Goal: Task Accomplishment & Management: Manage account settings

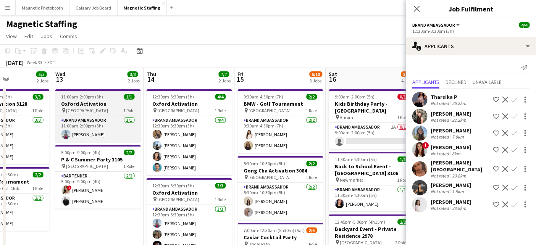
click at [82, 97] on span "11:00am-2:00pm (3h)" at bounding box center [82, 97] width 42 height 6
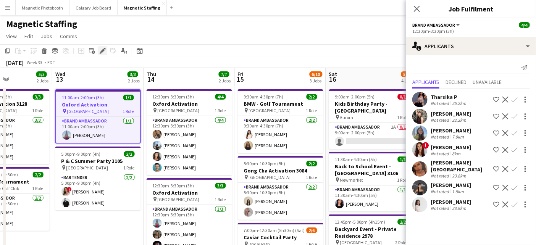
click at [101, 53] on icon at bounding box center [101, 53] width 2 height 2
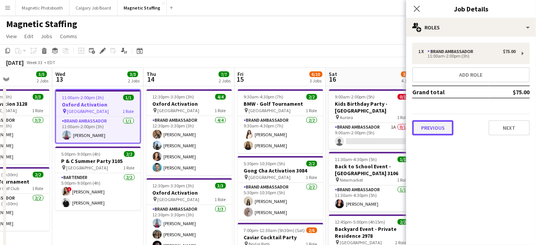
click at [434, 124] on button "Previous" at bounding box center [432, 127] width 41 height 15
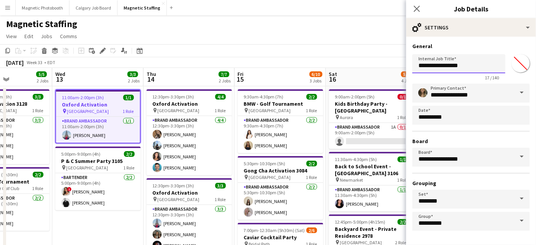
click at [473, 66] on input "**********" at bounding box center [458, 63] width 93 height 19
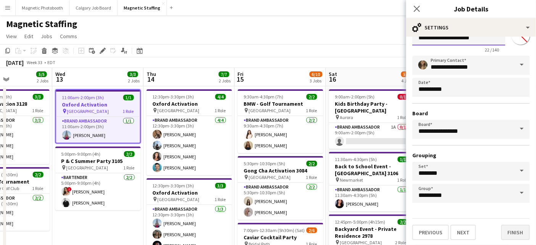
type input "**********"
click at [506, 234] on button "Finish" at bounding box center [515, 232] width 29 height 15
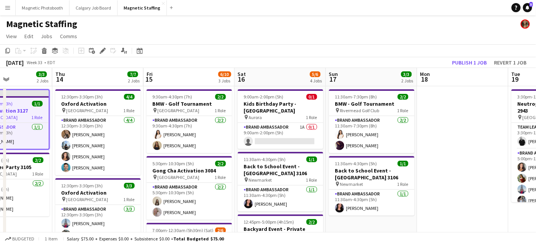
scroll to position [0, 254]
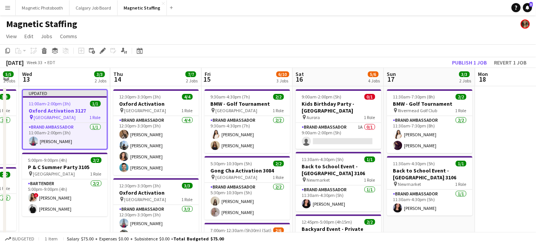
drag, startPoint x: 332, startPoint y: 92, endPoint x: 299, endPoint y: 91, distance: 32.8
click at [298, 91] on app-calendar-viewport "Sun 10 16/17 3 Jobs Mon 11 Tue 12 5/5 2 Jobs Wed 13 3/3 2 Jobs Thu 14 7/7 2 Job…" at bounding box center [268, 247] width 536 height 358
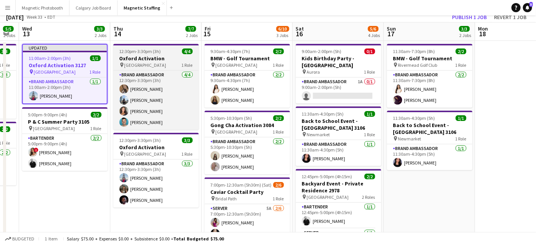
scroll to position [0, 0]
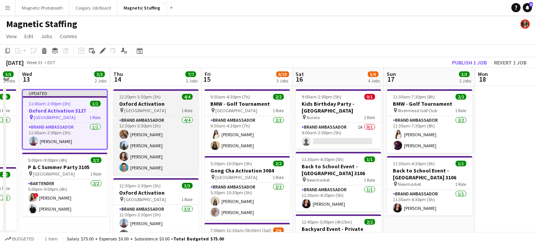
click at [127, 103] on h3 "Oxford Activation" at bounding box center [155, 103] width 85 height 7
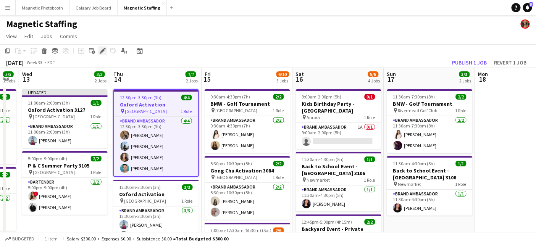
click at [101, 50] on icon at bounding box center [102, 51] width 4 height 4
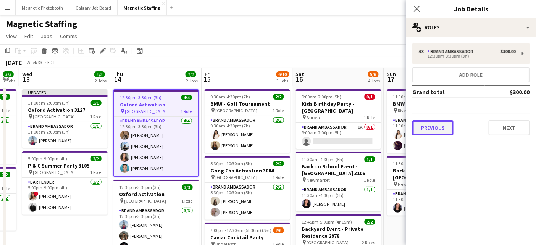
click at [430, 132] on button "Previous" at bounding box center [432, 127] width 41 height 15
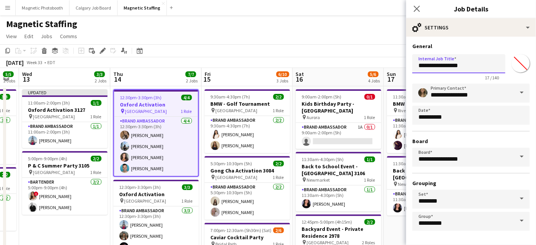
click at [474, 63] on input "**********" at bounding box center [458, 63] width 93 height 19
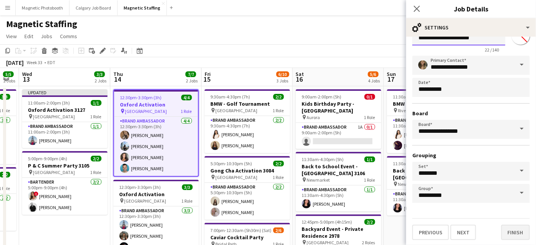
type input "**********"
click at [508, 226] on button "Finish" at bounding box center [515, 232] width 29 height 15
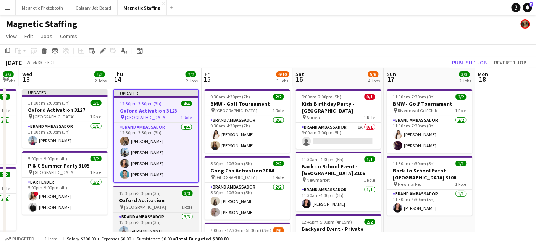
click at [145, 198] on h3 "Oxford Activation" at bounding box center [155, 200] width 85 height 7
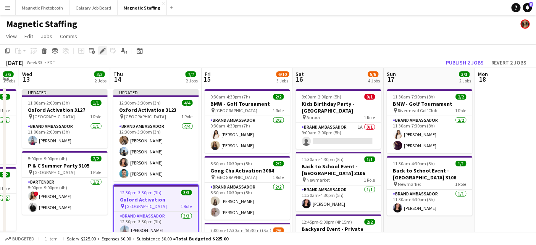
click at [102, 51] on icon at bounding box center [102, 51] width 4 height 4
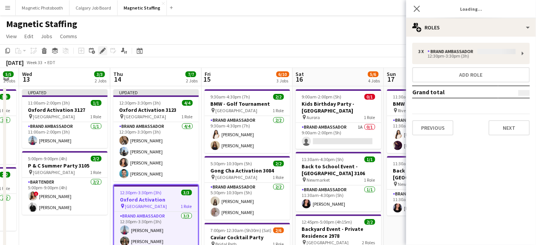
type input "*******"
click at [442, 127] on button "Previous" at bounding box center [432, 127] width 41 height 15
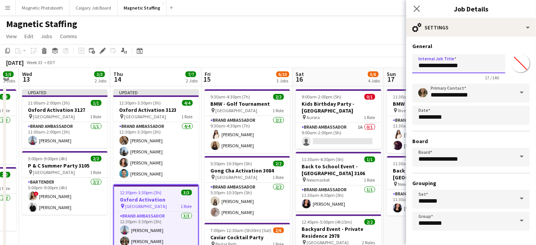
click at [472, 65] on input "**********" at bounding box center [458, 63] width 93 height 19
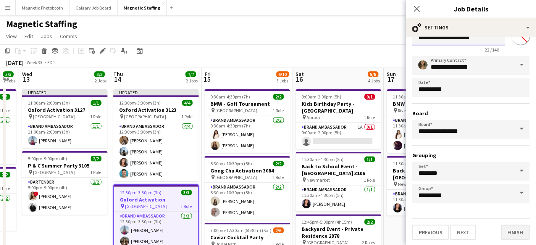
type input "**********"
click at [517, 229] on button "Finish" at bounding box center [515, 232] width 29 height 15
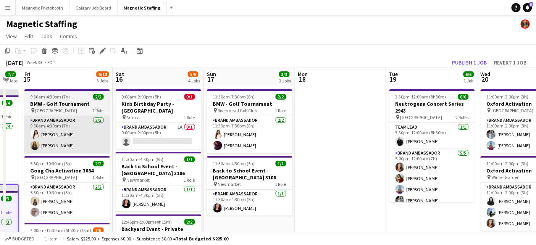
drag, startPoint x: 223, startPoint y: 134, endPoint x: 77, endPoint y: 137, distance: 146.5
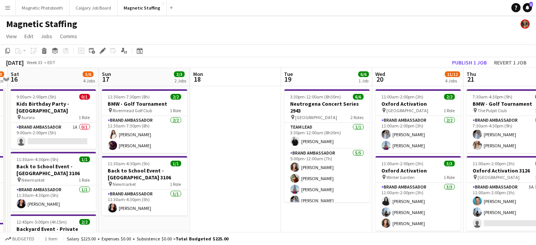
drag, startPoint x: 172, startPoint y: 139, endPoint x: 74, endPoint y: 149, distance: 99.0
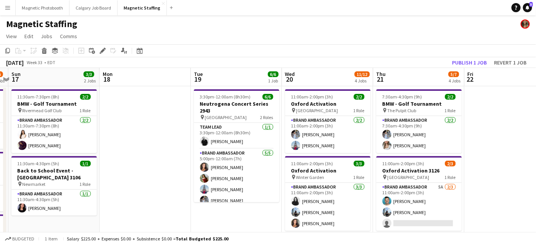
drag, startPoint x: 233, startPoint y: 138, endPoint x: 171, endPoint y: 139, distance: 62.2
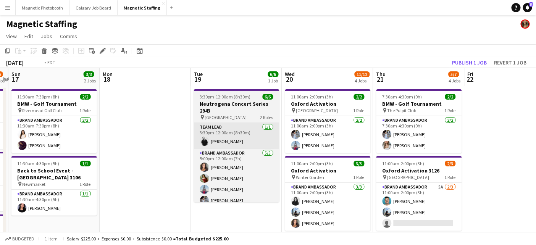
scroll to position [0, 274]
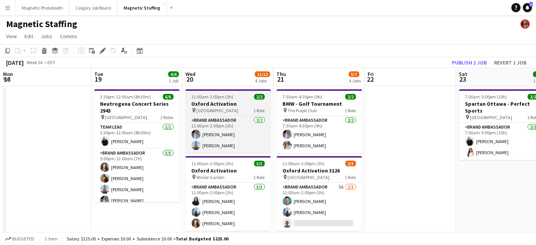
click at [222, 103] on h3 "Oxford Activation" at bounding box center [227, 103] width 85 height 7
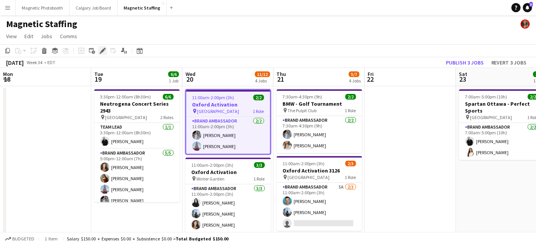
click at [101, 51] on icon at bounding box center [102, 51] width 4 height 4
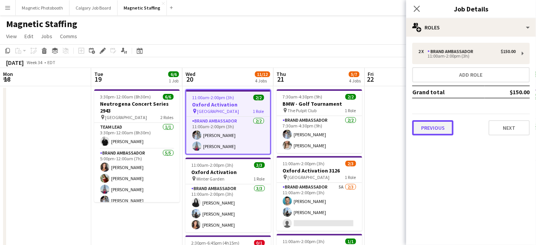
click at [432, 130] on button "Previous" at bounding box center [432, 127] width 41 height 15
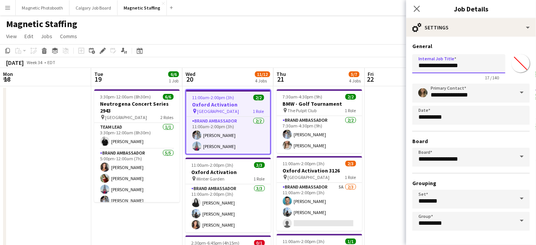
click at [470, 65] on input "**********" at bounding box center [458, 63] width 93 height 19
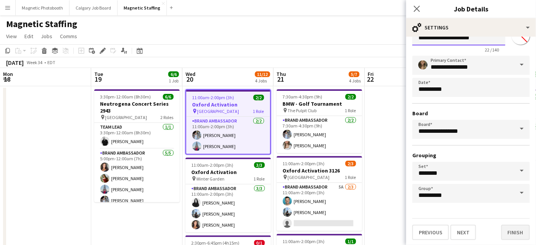
type input "**********"
click at [508, 235] on button "Finish" at bounding box center [515, 232] width 29 height 15
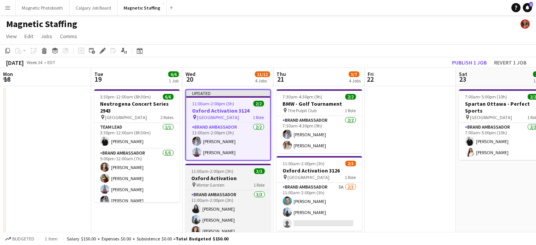
click at [220, 175] on h3 "Oxford Activation" at bounding box center [227, 178] width 85 height 7
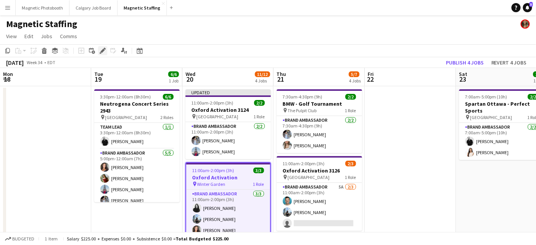
click at [101, 51] on icon at bounding box center [102, 51] width 4 height 4
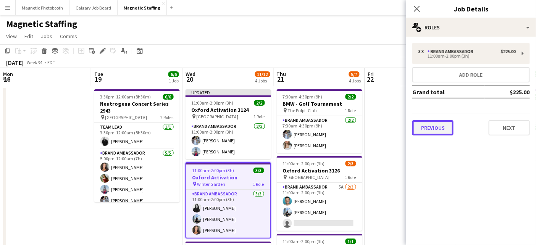
click at [428, 131] on button "Previous" at bounding box center [432, 127] width 41 height 15
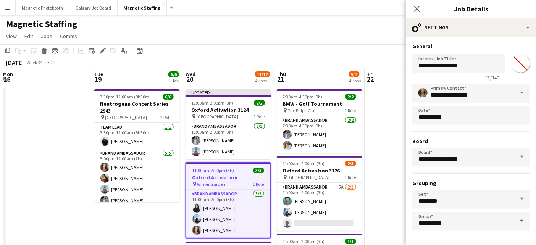
click at [478, 66] on input "**********" at bounding box center [458, 63] width 93 height 19
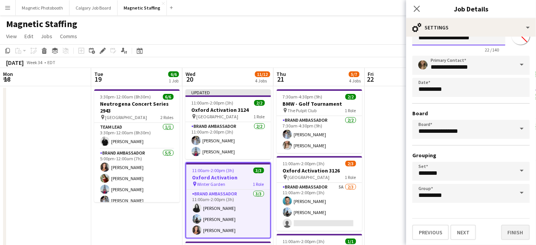
type input "**********"
click at [510, 230] on button "Finish" at bounding box center [515, 232] width 29 height 15
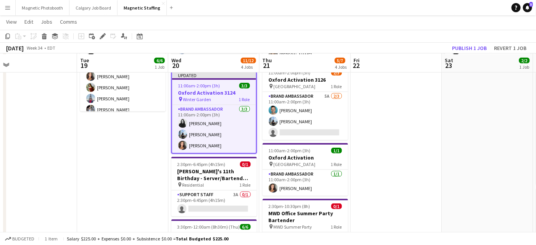
scroll to position [92, 0]
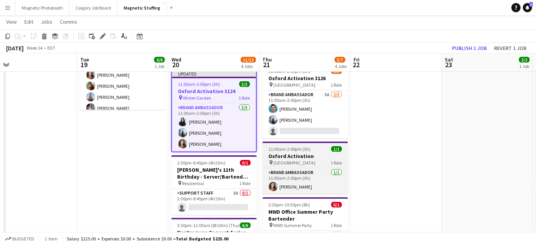
click at [293, 160] on div "pin Toronto 1 Role" at bounding box center [304, 162] width 85 height 6
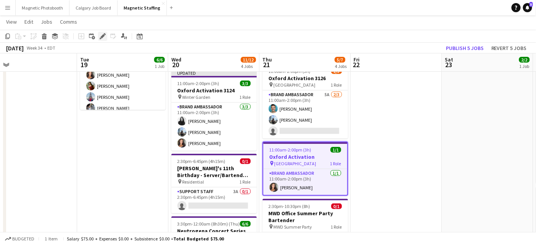
click at [104, 37] on icon "Edit" at bounding box center [103, 36] width 6 height 6
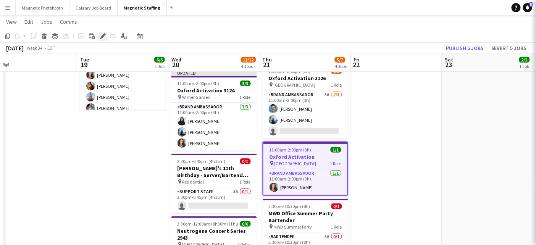
type input "*******"
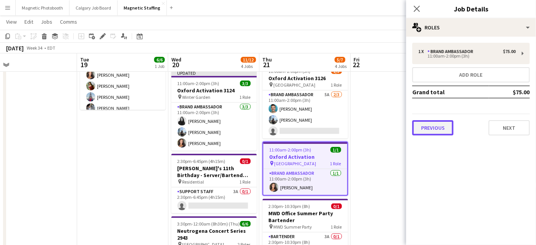
click at [426, 127] on button "Previous" at bounding box center [432, 127] width 41 height 15
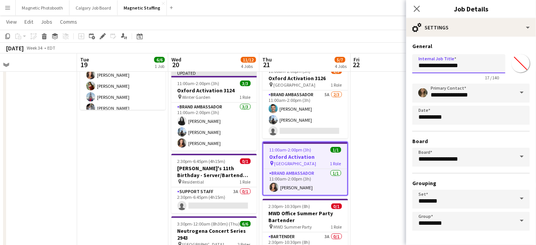
click at [478, 66] on input "**********" at bounding box center [458, 63] width 93 height 19
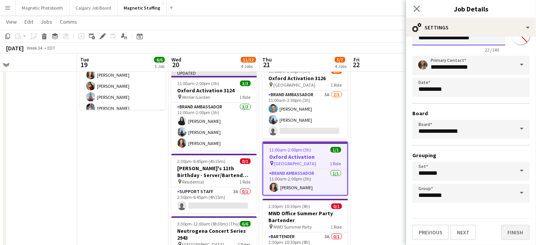
type input "**********"
click at [506, 231] on button "Finish" at bounding box center [515, 232] width 29 height 15
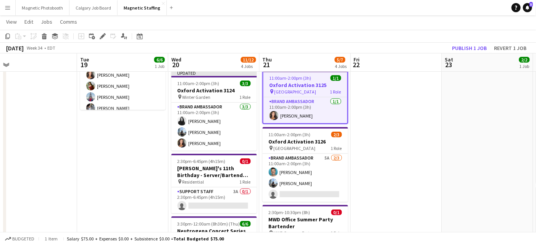
click at [415, 158] on app-date-cell at bounding box center [396, 164] width 91 height 340
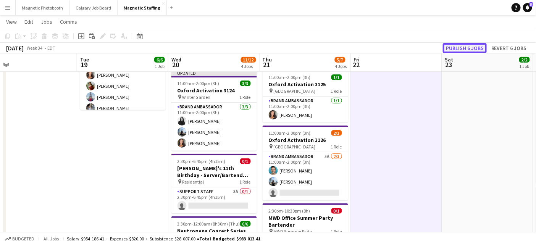
click at [472, 47] on button "Publish 6 jobs" at bounding box center [465, 48] width 44 height 10
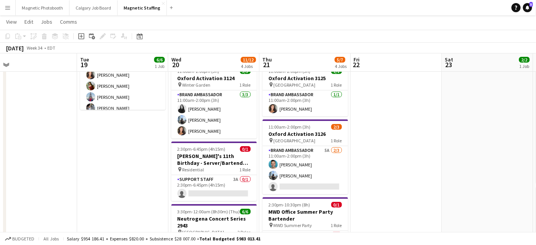
scroll to position [0, 0]
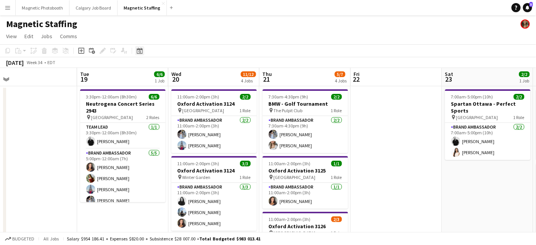
click at [138, 52] on icon "Date picker" at bounding box center [140, 51] width 6 height 6
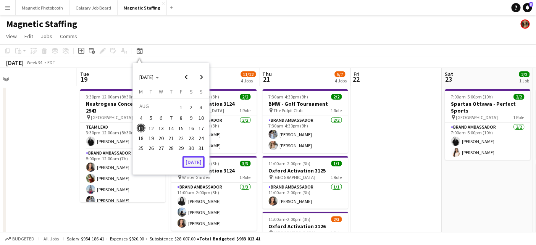
click at [195, 162] on button "[DATE]" at bounding box center [193, 162] width 22 height 12
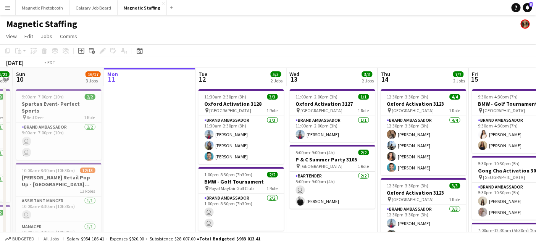
drag, startPoint x: 328, startPoint y: 167, endPoint x: 87, endPoint y: 185, distance: 241.4
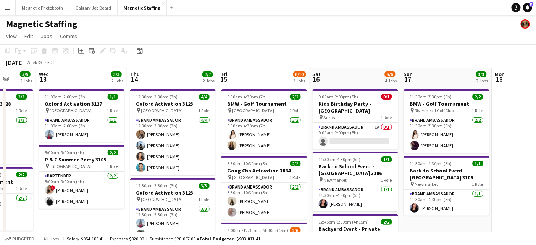
drag, startPoint x: 206, startPoint y: 181, endPoint x: 93, endPoint y: 181, distance: 112.5
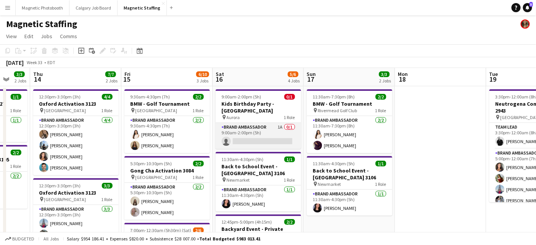
click at [267, 132] on app-card-role "Brand Ambassador 1A 0/1 9:00am-2:00pm (5h) single-neutral-actions" at bounding box center [258, 136] width 85 height 26
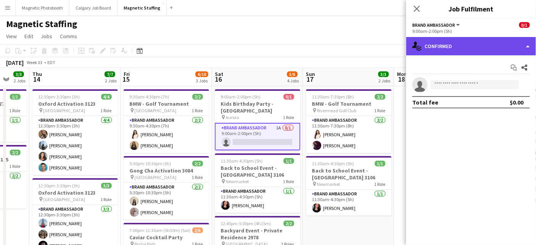
click at [444, 46] on div "single-neutral-actions-check-2 Confirmed" at bounding box center [471, 46] width 130 height 18
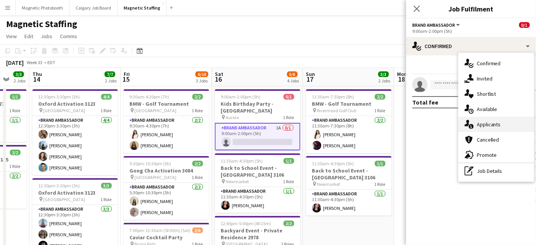
click at [475, 129] on div "single-neutral-actions-information Applicants" at bounding box center [496, 124] width 76 height 15
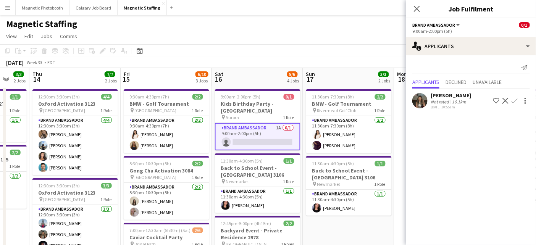
scroll to position [0, 244]
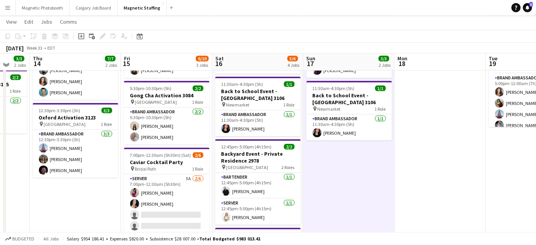
scroll to position [73, 0]
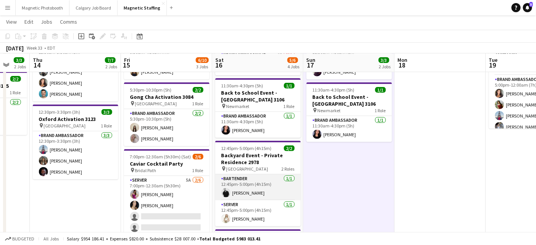
click at [278, 174] on app-card-role "Bartender [DATE] 12:45pm-5:00pm (4h15m) [PERSON_NAME]" at bounding box center [257, 187] width 85 height 26
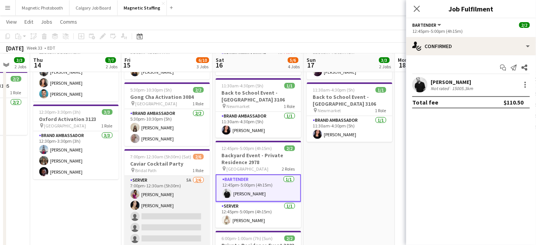
click at [138, 226] on app-card-role "Server 5A [DATE] 7:00pm-12:30am (5h30m) [PERSON_NAME] [PERSON_NAME] single-neut…" at bounding box center [166, 216] width 85 height 81
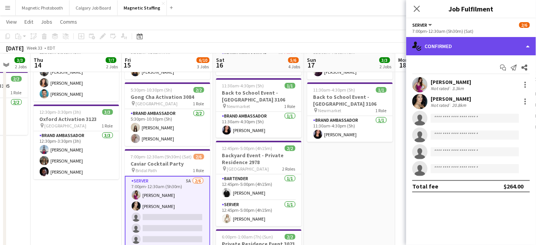
click at [446, 55] on div "single-neutral-actions-check-2 Confirmed" at bounding box center [471, 46] width 130 height 18
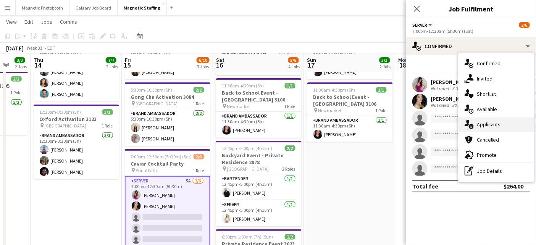
click at [470, 126] on icon at bounding box center [470, 126] width 5 height 5
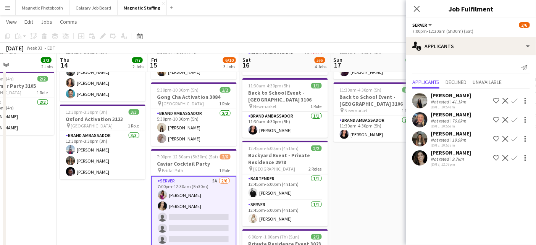
drag, startPoint x: 324, startPoint y: 171, endPoint x: 446, endPoint y: 171, distance: 121.3
click at [446, 171] on body "Menu Boards Boards Boards All jobs Status Workforce Workforce My Workforce Recr…" at bounding box center [268, 182] width 536 height 510
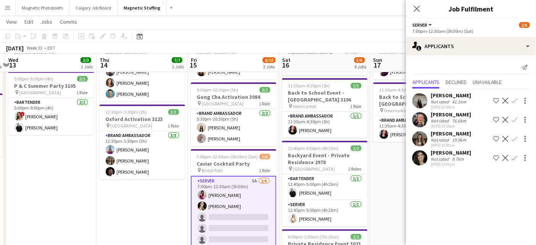
drag, startPoint x: 214, startPoint y: 206, endPoint x: 281, endPoint y: 206, distance: 67.1
click at [281, 206] on app-calendar-viewport "Mon 11 Tue 12 5/5 2 Jobs Wed 13 3/3 2 Jobs Thu 14 7/7 2 Jobs Fri 15 6/10 3 Jobs…" at bounding box center [268, 191] width 536 height 468
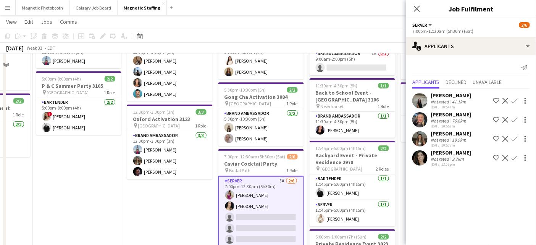
scroll to position [0, 0]
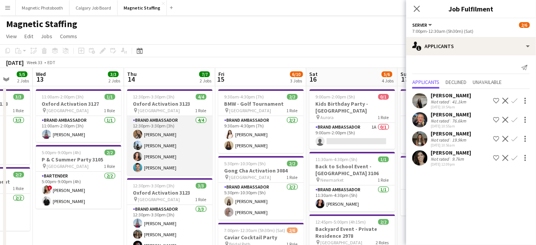
click at [181, 155] on app-card-role "Brand Ambassador [DATE] 12:30pm-3:30pm (3h) [PERSON_NAME] [PERSON_NAME] [PERSON…" at bounding box center [169, 145] width 85 height 59
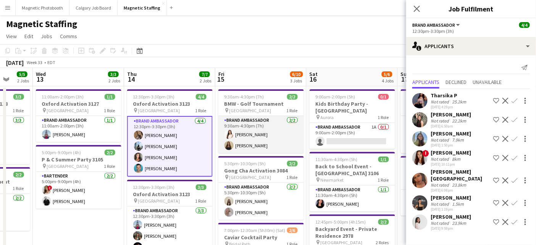
click at [256, 148] on app-card-role "Brand Ambassador [DATE] 9:30am-4:30pm (7h) [PERSON_NAME] [PERSON_NAME]" at bounding box center [260, 134] width 85 height 37
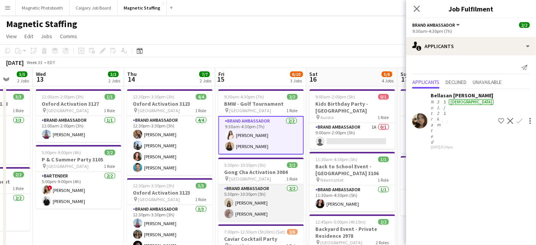
click at [241, 200] on app-card-role "Brand Ambassador [DATE] 5:30pm-10:30pm (5h) [PERSON_NAME] [PERSON_NAME]" at bounding box center [260, 202] width 85 height 37
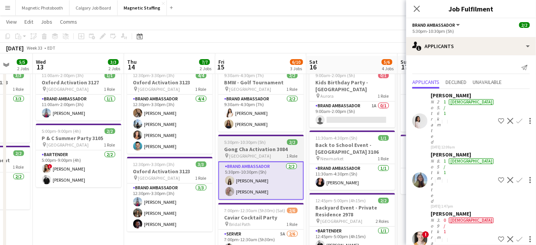
scroll to position [23, 0]
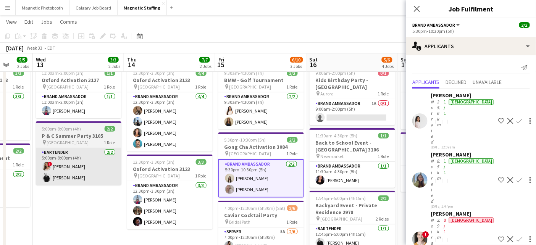
click at [82, 177] on app-card-role "Bartender [DATE] 5:00pm-9:00pm (4h) ! [PERSON_NAME] [PERSON_NAME]" at bounding box center [78, 166] width 85 height 37
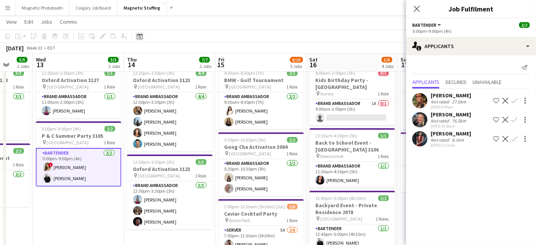
click at [139, 38] on icon "Date picker" at bounding box center [140, 36] width 6 height 6
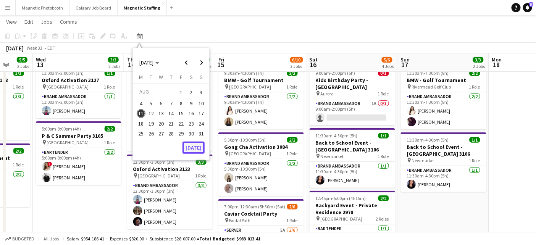
click at [202, 142] on button "[DATE]" at bounding box center [193, 148] width 22 height 12
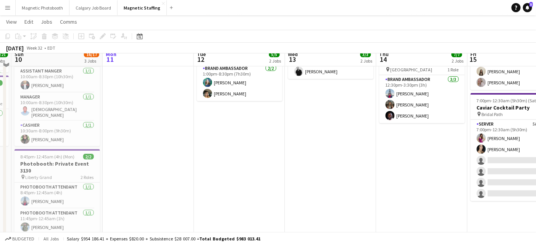
scroll to position [0, 0]
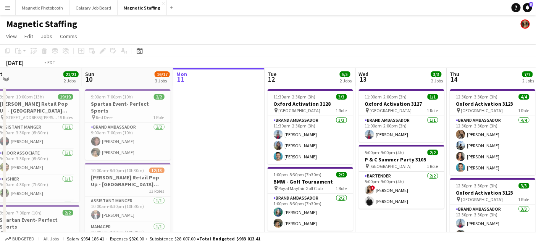
drag, startPoint x: 279, startPoint y: 194, endPoint x: 116, endPoint y: 206, distance: 163.7
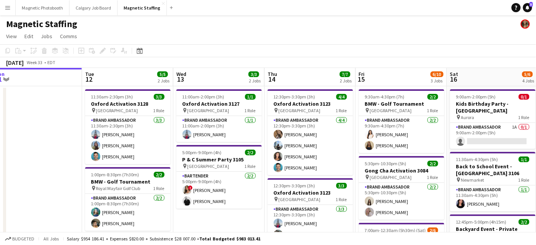
scroll to position [0, 245]
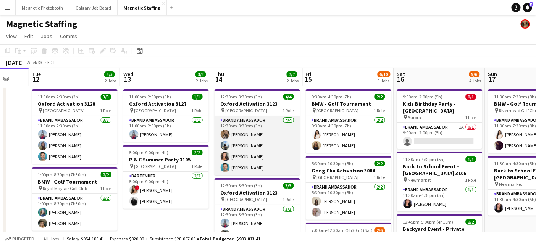
click at [266, 150] on app-card-role "Brand Ambassador [DATE] 12:30pm-3:30pm (3h) [PERSON_NAME] [PERSON_NAME] [PERSON…" at bounding box center [256, 145] width 85 height 59
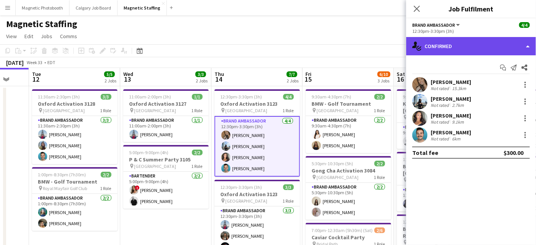
click at [480, 50] on div "single-neutral-actions-check-2 Confirmed" at bounding box center [471, 46] width 130 height 18
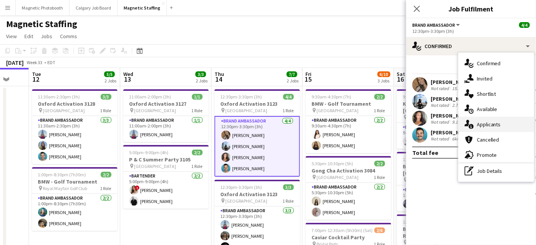
click at [480, 121] on div "single-neutral-actions-information Applicants" at bounding box center [496, 124] width 76 height 15
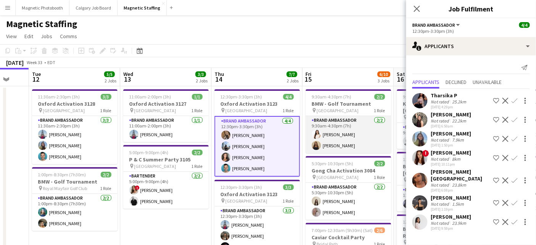
click at [320, 138] on app-card-role "Brand Ambassador [DATE] 9:30am-4:30pm (7h) [PERSON_NAME] [PERSON_NAME]" at bounding box center [348, 134] width 85 height 37
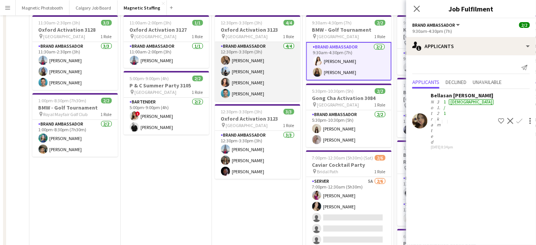
scroll to position [96, 0]
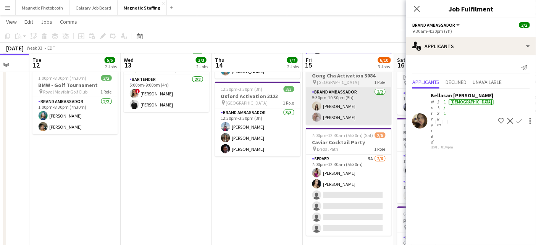
click at [314, 124] on app-date-cell "9:30am-4:30pm (7h) 2/2 BMW - Golf Tournament pin Quebec 1 Role Brand Ambassador…" at bounding box center [348, 178] width 91 height 377
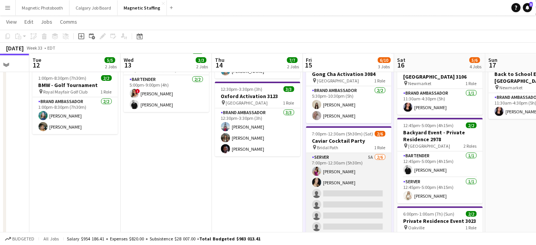
click at [340, 189] on app-card-role "Server 5A [DATE] 7:00pm-12:30am (5h30m) [PERSON_NAME] [PERSON_NAME] single-neut…" at bounding box center [348, 193] width 85 height 81
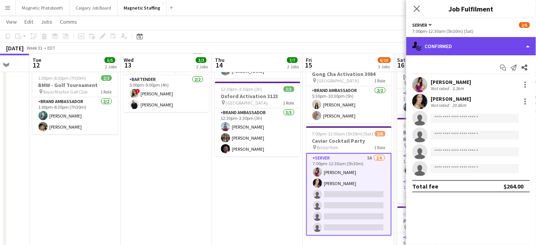
click at [451, 47] on div "single-neutral-actions-check-2 Confirmed" at bounding box center [471, 46] width 130 height 18
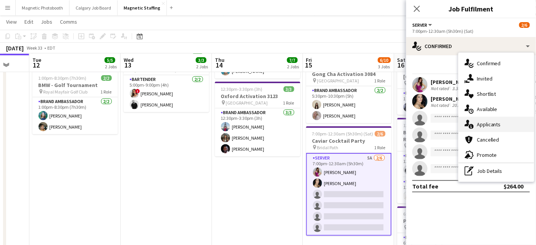
click at [474, 124] on div "single-neutral-actions-information Applicants" at bounding box center [496, 124] width 76 height 15
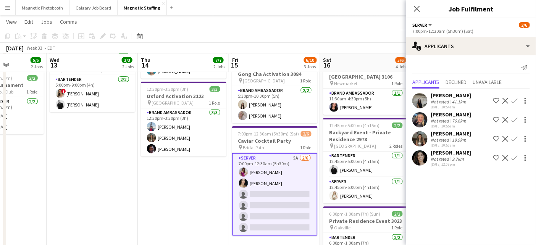
scroll to position [0, 234]
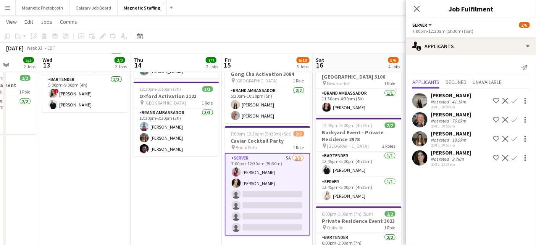
drag, startPoint x: 323, startPoint y: 162, endPoint x: 259, endPoint y: 170, distance: 63.8
click at [259, 170] on app-calendar-viewport "Sun 10 16/17 3 Jobs Mon 11 Tue 12 5/5 2 Jobs Wed 13 3/3 2 Jobs Thu 14 7/7 2 Job…" at bounding box center [268, 168] width 536 height 468
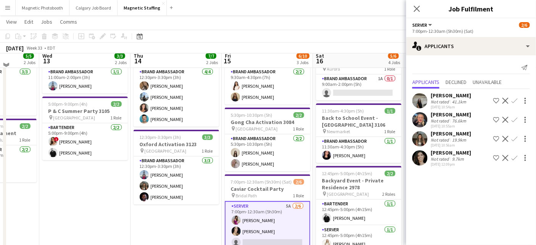
scroll to position [39, 0]
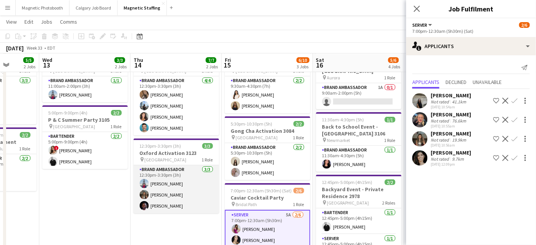
click at [156, 206] on app-card-role "Brand Ambassador [DATE] 12:30pm-3:30pm (3h) [PERSON_NAME] [PERSON_NAME] [PERSON…" at bounding box center [176, 189] width 85 height 48
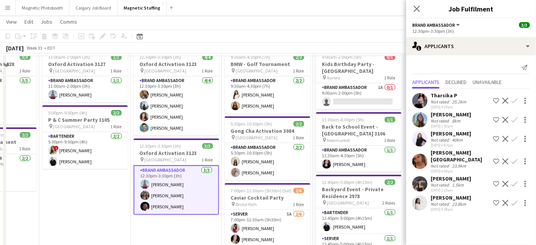
scroll to position [0, 0]
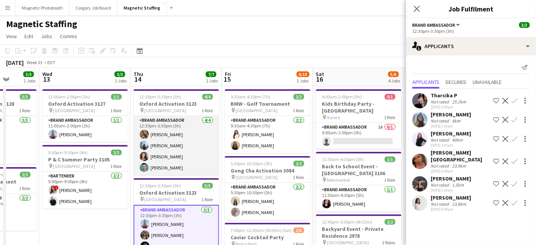
click at [177, 143] on app-card-role "Brand Ambassador [DATE] 12:30pm-3:30pm (3h) [PERSON_NAME] [PERSON_NAME] [PERSON…" at bounding box center [176, 145] width 85 height 59
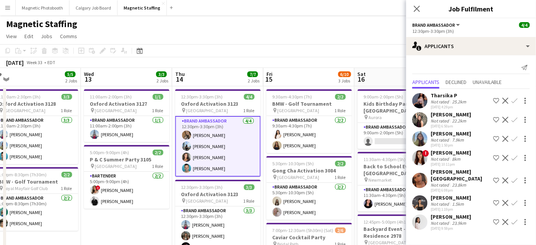
drag, startPoint x: 314, startPoint y: 116, endPoint x: 93, endPoint y: 172, distance: 227.4
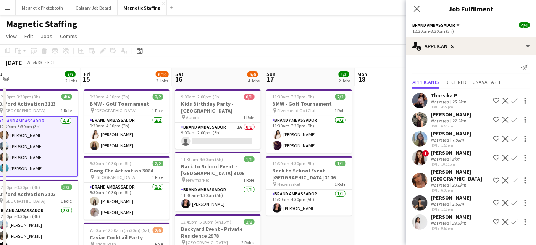
scroll to position [0, 272]
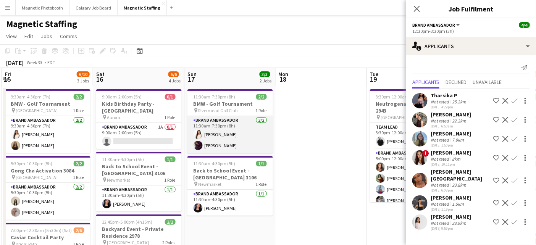
click at [243, 139] on app-card-role "Brand Ambassador [DATE] 11:30am-7:30pm (8h) [PERSON_NAME] [PERSON_NAME]" at bounding box center [229, 134] width 85 height 37
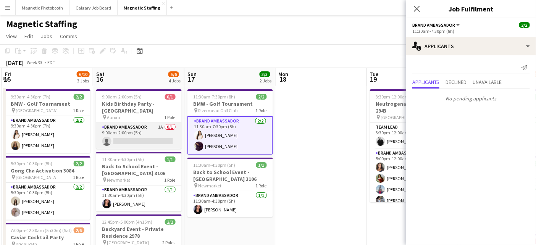
click at [125, 136] on app-card-role "Brand Ambassador 1A 0/1 9:00am-2:00pm (5h) single-neutral-actions" at bounding box center [138, 136] width 85 height 26
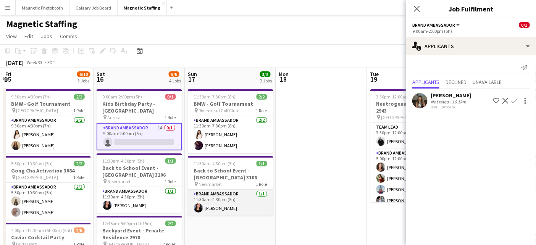
click at [216, 209] on app-card-role "Brand Ambassador [DATE] 11:30am-4:30pm (5h) [PERSON_NAME]" at bounding box center [230, 203] width 85 height 26
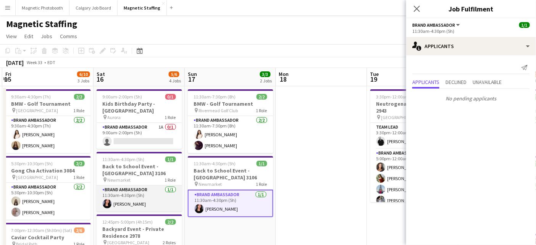
click at [167, 196] on app-card-role "Brand Ambassador [DATE] 11:30am-4:30pm (5h) [PERSON_NAME]" at bounding box center [139, 198] width 85 height 26
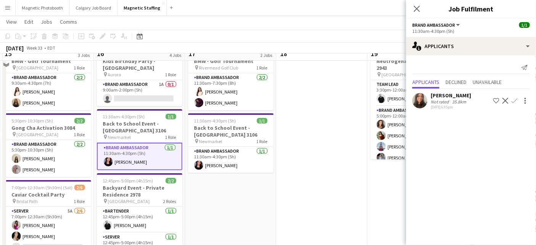
scroll to position [42, 0]
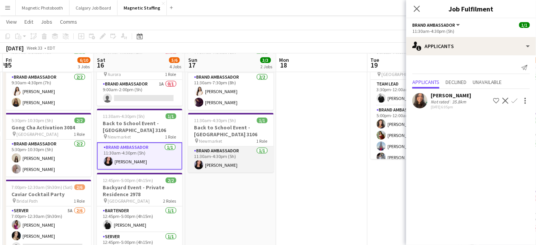
click at [225, 158] on app-card-role "Brand Ambassador [DATE] 11:30am-4:30pm (5h) [PERSON_NAME]" at bounding box center [230, 159] width 85 height 26
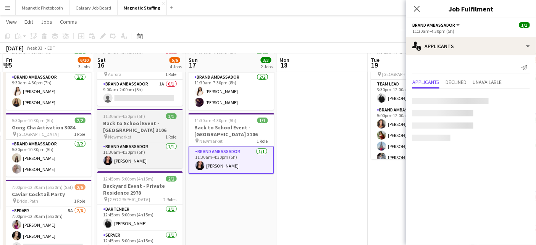
click at [130, 124] on h3 "Back to School Event - [GEOGRAPHIC_DATA] 3106" at bounding box center [139, 127] width 85 height 14
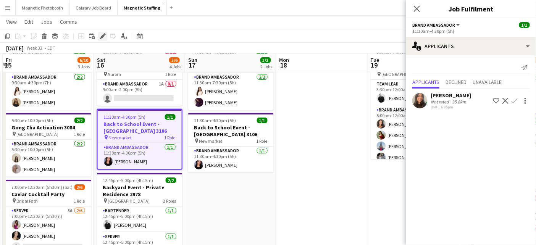
click at [101, 37] on icon at bounding box center [102, 36] width 4 height 4
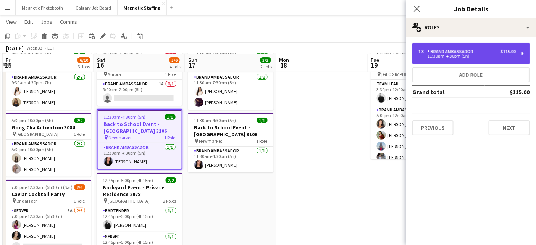
click at [484, 50] on div "1 x Brand Ambassador $115.00" at bounding box center [466, 51] width 97 height 5
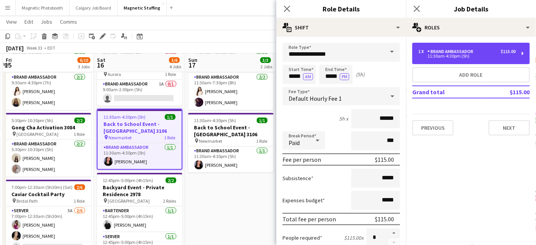
scroll to position [206, 0]
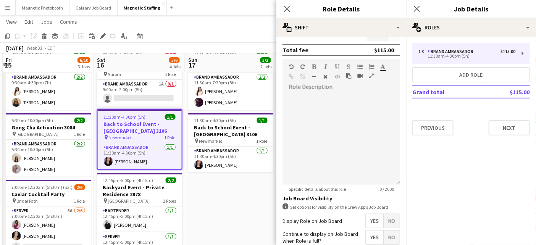
click at [232, 208] on app-date-cell "11:30am-7:30pm (8h) 2/2 BMW - Golf Tournament pin Rivermead Golf Club 1 Role Br…" at bounding box center [230, 231] width 91 height 377
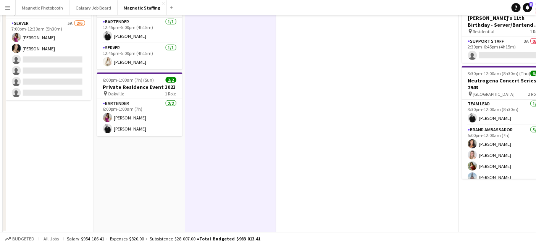
scroll to position [0, 0]
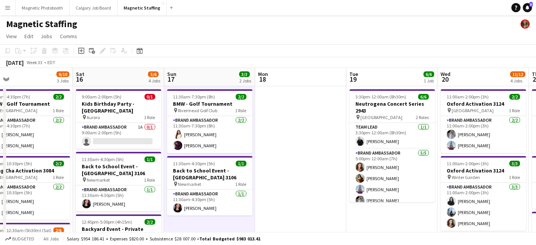
drag, startPoint x: 275, startPoint y: 171, endPoint x: 96, endPoint y: 187, distance: 179.6
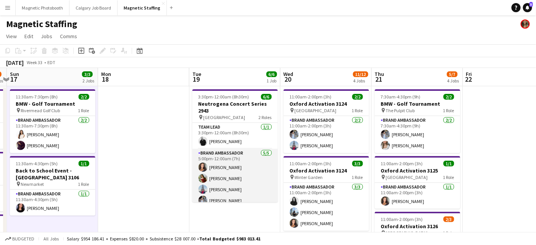
click at [222, 179] on app-card-role "Brand Ambassador [DATE] 5:00pm-12:00am (7h) [PERSON_NAME] [PERSON_NAME] [PERSON…" at bounding box center [234, 184] width 85 height 70
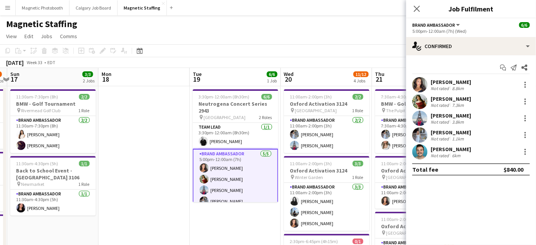
click at [464, 32] on div "5:00pm-12:00am (7h) (Wed)" at bounding box center [470, 31] width 117 height 6
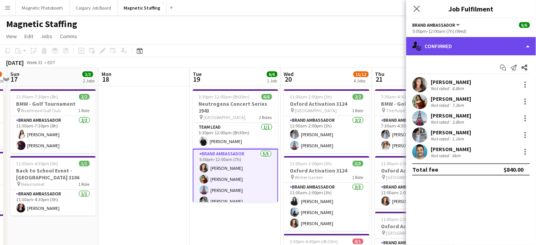
click at [459, 47] on div "single-neutral-actions-check-2 Confirmed" at bounding box center [471, 46] width 130 height 18
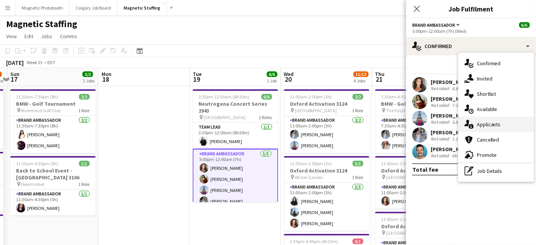
click at [476, 124] on div "single-neutral-actions-information Applicants" at bounding box center [496, 124] width 76 height 15
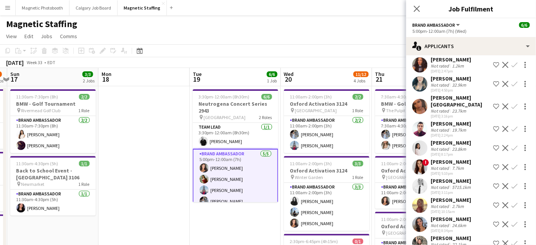
scroll to position [386, 0]
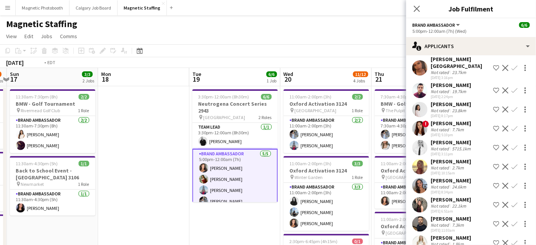
drag, startPoint x: 299, startPoint y: 186, endPoint x: 186, endPoint y: 203, distance: 114.6
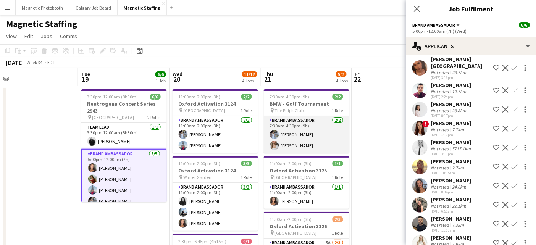
click at [288, 140] on app-card-role "Brand Ambassador [DATE] 7:30am-4:30pm (9h) [PERSON_NAME] [PERSON_NAME]" at bounding box center [306, 134] width 85 height 37
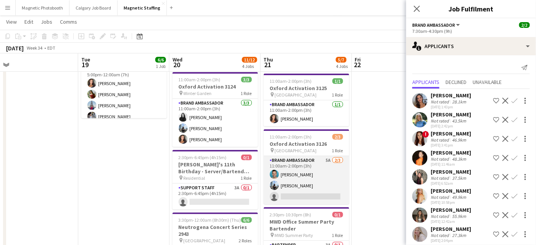
scroll to position [0, 286]
click at [290, 175] on app-card-role "Brand Ambassador 5A [DATE] 11:00am-2:00pm (3h) [PERSON_NAME] [PERSON_NAME] sing…" at bounding box center [306, 180] width 85 height 48
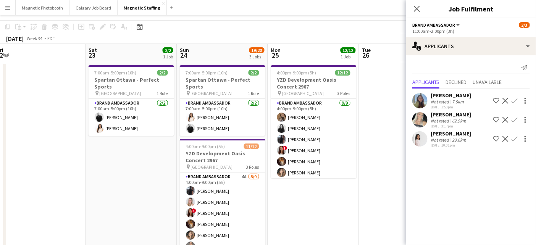
scroll to position [0, 0]
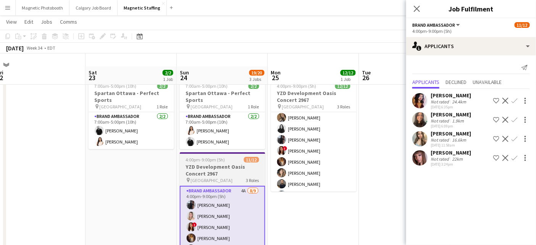
scroll to position [7, 0]
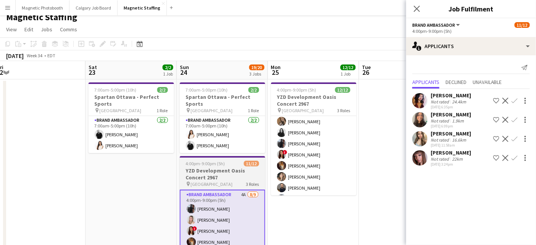
click at [189, 170] on h3 "YZD Development Oasis Concert 2967" at bounding box center [222, 174] width 85 height 14
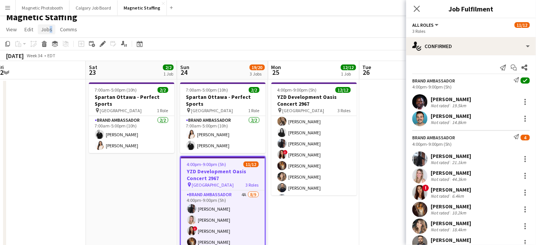
click at [48, 30] on span "Jobs" at bounding box center [46, 29] width 11 height 7
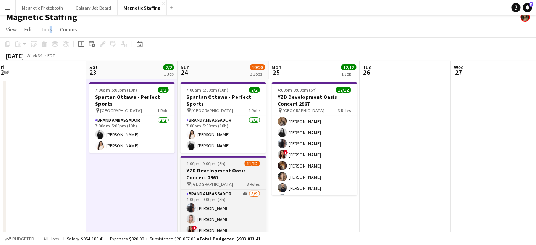
click at [205, 166] on app-job-card "4:00pm-9:00pm (5h) 11/12 YZD Development Oasis Concert 2967 pin North York 3 Ro…" at bounding box center [222, 212] width 85 height 113
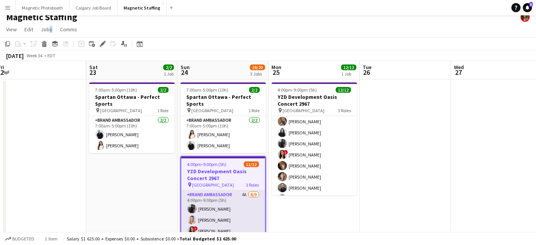
click at [203, 228] on app-card-role "Brand Ambassador 4A [DATE] 4:00pm-9:00pm (5h) [PERSON_NAME] [PERSON_NAME] ! [PE…" at bounding box center [223, 248] width 84 height 117
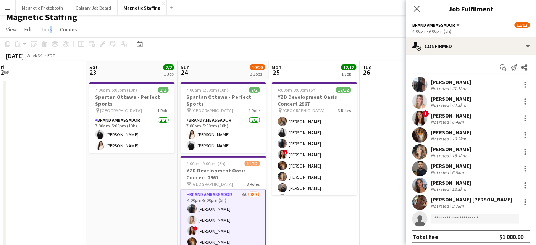
click at [209, 218] on app-card-role "Brand Ambassador 4A [DATE] 4:00pm-9:00pm (5h) [PERSON_NAME] [PERSON_NAME] ! [PE…" at bounding box center [222, 249] width 85 height 118
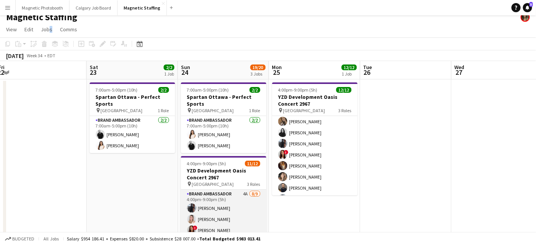
click at [209, 218] on app-card-role "Brand Ambassador 4A [DATE] 4:00pm-9:00pm (5h) [PERSON_NAME] [PERSON_NAME] ! [PE…" at bounding box center [223, 248] width 85 height 117
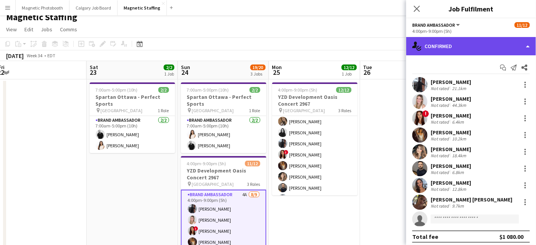
click at [464, 47] on div "single-neutral-actions-check-2 Confirmed" at bounding box center [471, 46] width 130 height 18
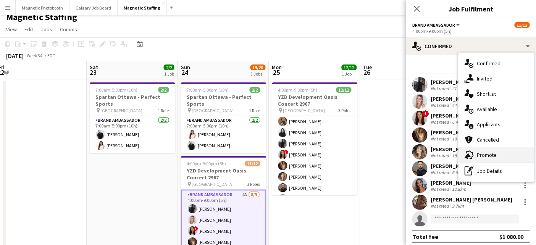
click at [474, 154] on div "advertising-megaphone Promote" at bounding box center [496, 154] width 76 height 15
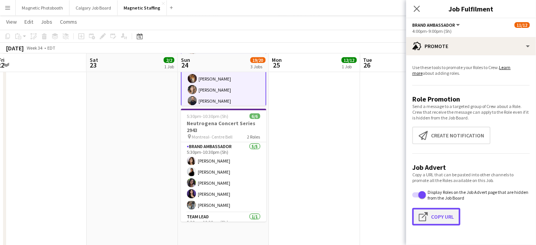
click at [441, 214] on button "Click to copy URL Copy Url" at bounding box center [436, 217] width 48 height 18
type textarea "**********"
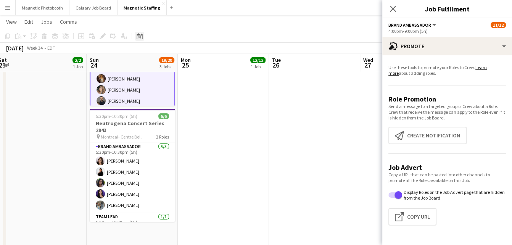
click at [141, 34] on icon at bounding box center [140, 36] width 6 height 6
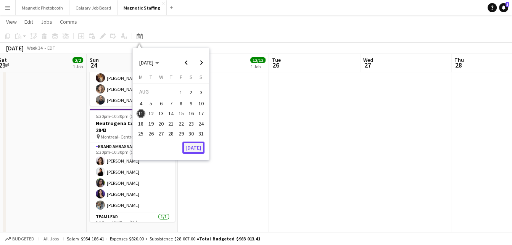
click at [192, 145] on button "[DATE]" at bounding box center [193, 148] width 22 height 12
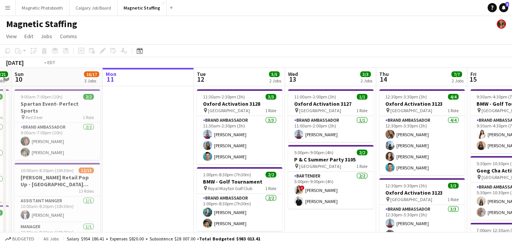
scroll to position [0, 225]
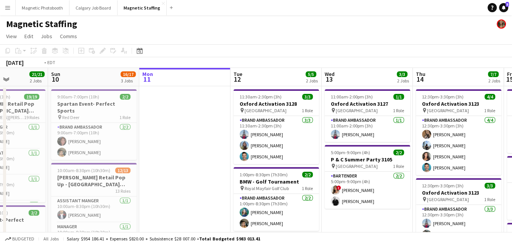
drag, startPoint x: 229, startPoint y: 151, endPoint x: 82, endPoint y: 161, distance: 147.2
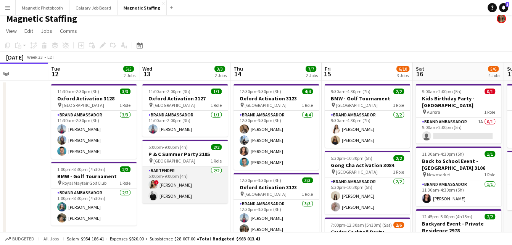
scroll to position [109, 0]
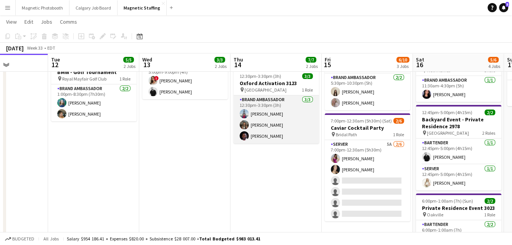
click at [268, 127] on app-card-role "Brand Ambassador [DATE] 12:30pm-3:30pm (3h) [PERSON_NAME] [PERSON_NAME] [PERSON…" at bounding box center [275, 119] width 85 height 48
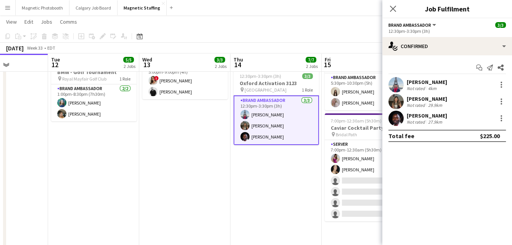
click at [507, 101] on div "[PERSON_NAME] Not rated 29.9km" at bounding box center [447, 101] width 130 height 15
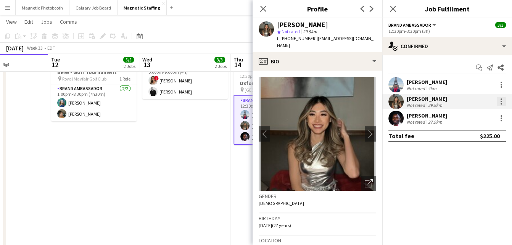
click at [501, 99] on div at bounding box center [502, 99] width 2 height 2
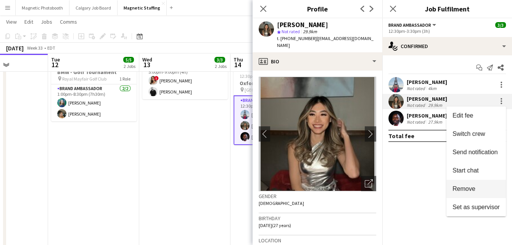
click at [466, 190] on span "Remove" at bounding box center [463, 188] width 23 height 6
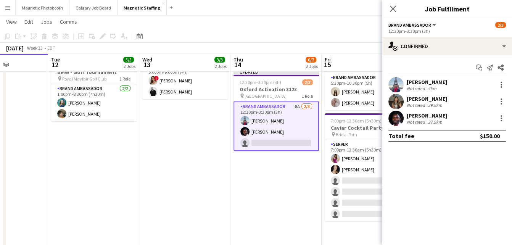
click at [212, 173] on app-date-cell "11:00am-2:00pm (3h) 1/1 Oxford Activation 3127 pin Toronto 1 Role Brand Ambassa…" at bounding box center [184, 165] width 91 height 377
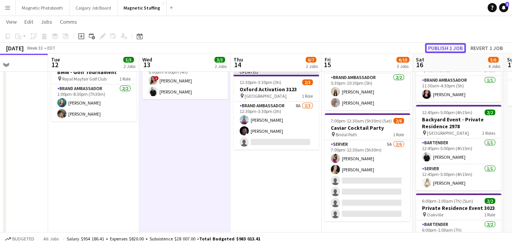
click at [443, 46] on button "Publish 1 job" at bounding box center [445, 48] width 41 height 10
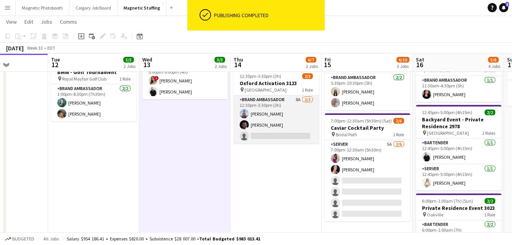
click at [284, 127] on app-card-role "Brand Ambassador 8A [DATE] 12:30pm-3:30pm (3h) [PERSON_NAME] [PERSON_NAME] sing…" at bounding box center [275, 119] width 85 height 48
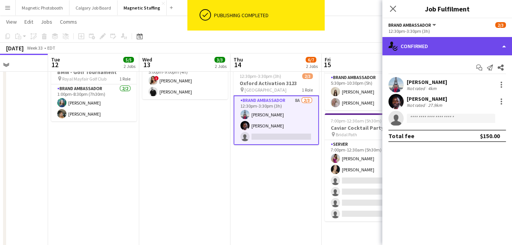
click at [454, 43] on div "single-neutral-actions-check-2 Confirmed" at bounding box center [447, 46] width 130 height 18
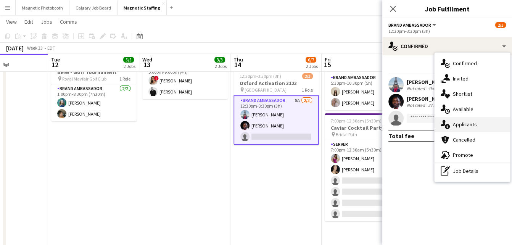
click at [454, 130] on div "single-neutral-actions-information Applicants" at bounding box center [473, 124] width 76 height 15
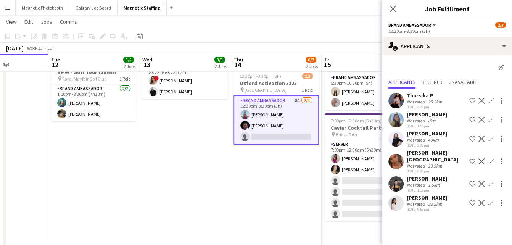
click at [256, 190] on app-date-cell "12:30pm-3:30pm (3h) 4/4 Oxford Activation 3123 pin Toronto 1 Role Brand Ambassa…" at bounding box center [275, 165] width 91 height 377
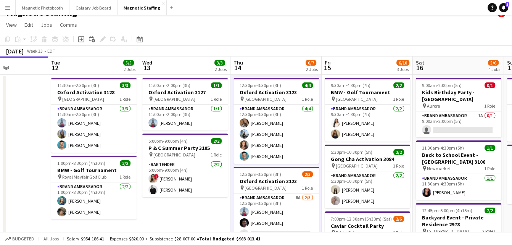
scroll to position [0, 0]
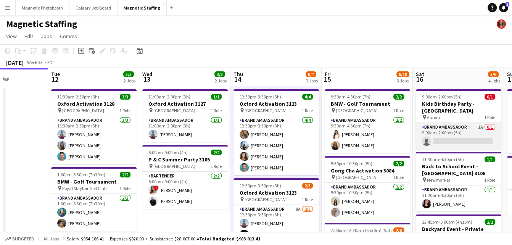
click at [431, 128] on app-card-role "Brand Ambassador 1A 0/1 9:00am-2:00pm (5h) single-neutral-actions" at bounding box center [458, 136] width 85 height 26
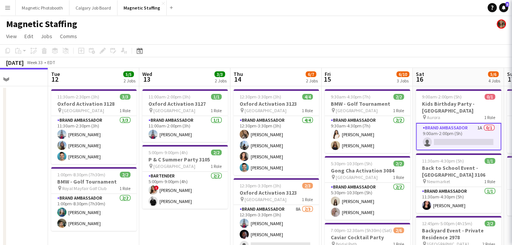
scroll to position [0, 225]
